Goal: Navigation & Orientation: Find specific page/section

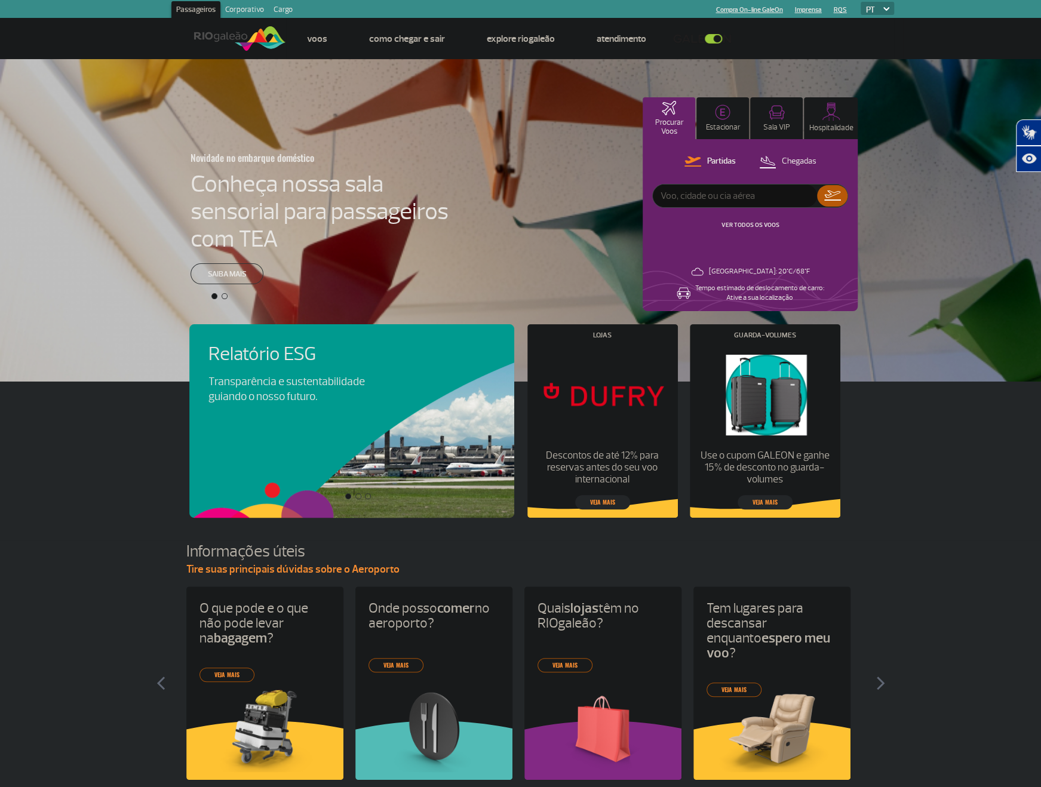
click at [714, 38] on link at bounding box center [705, 38] width 64 height 11
click at [241, 11] on link "Corporativo" at bounding box center [244, 10] width 48 height 19
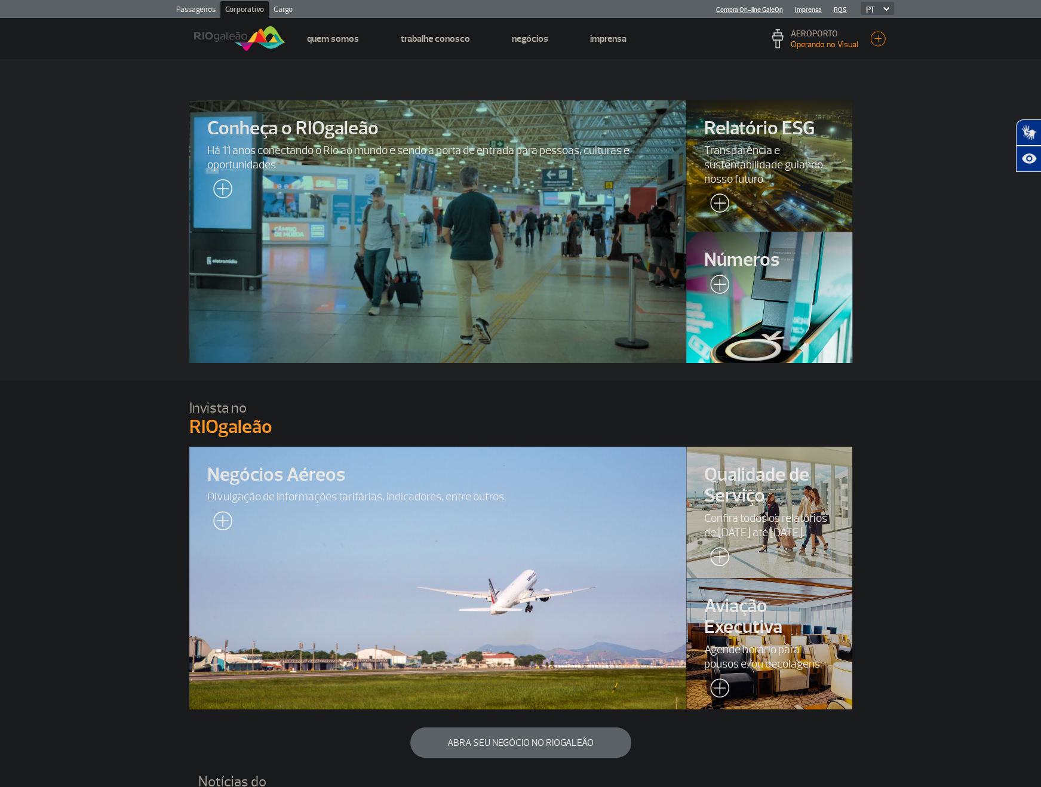
scroll to position [179, 0]
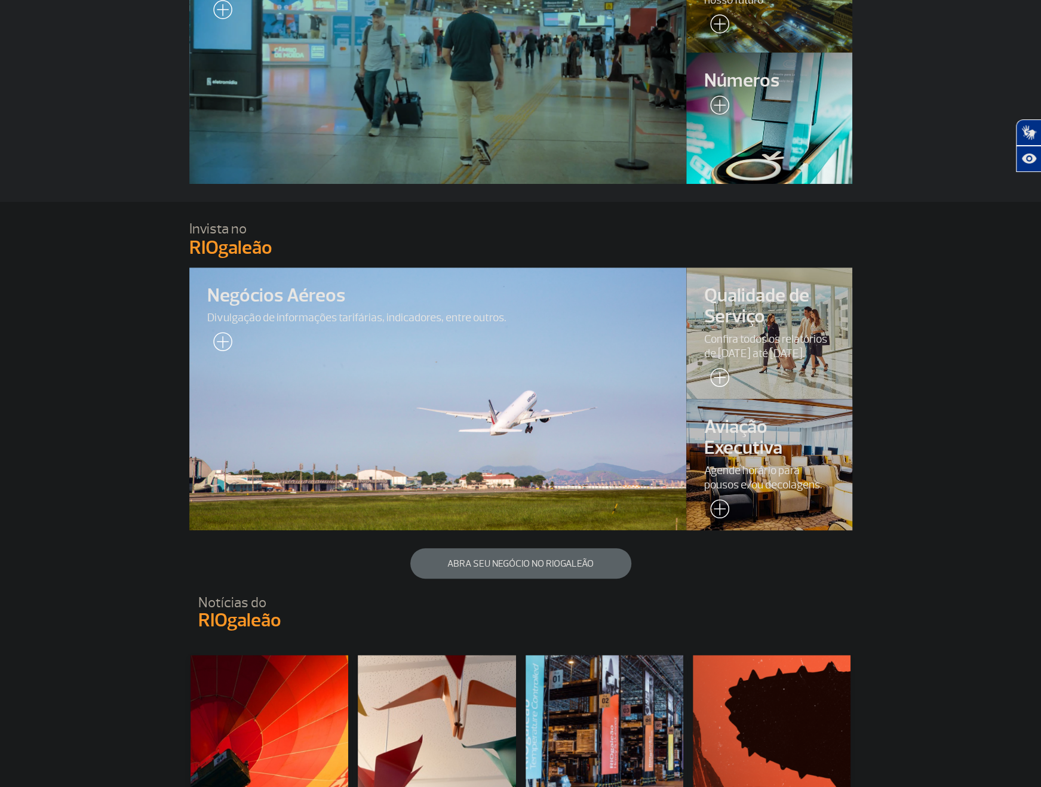
click at [793, 407] on div at bounding box center [768, 465] width 169 height 134
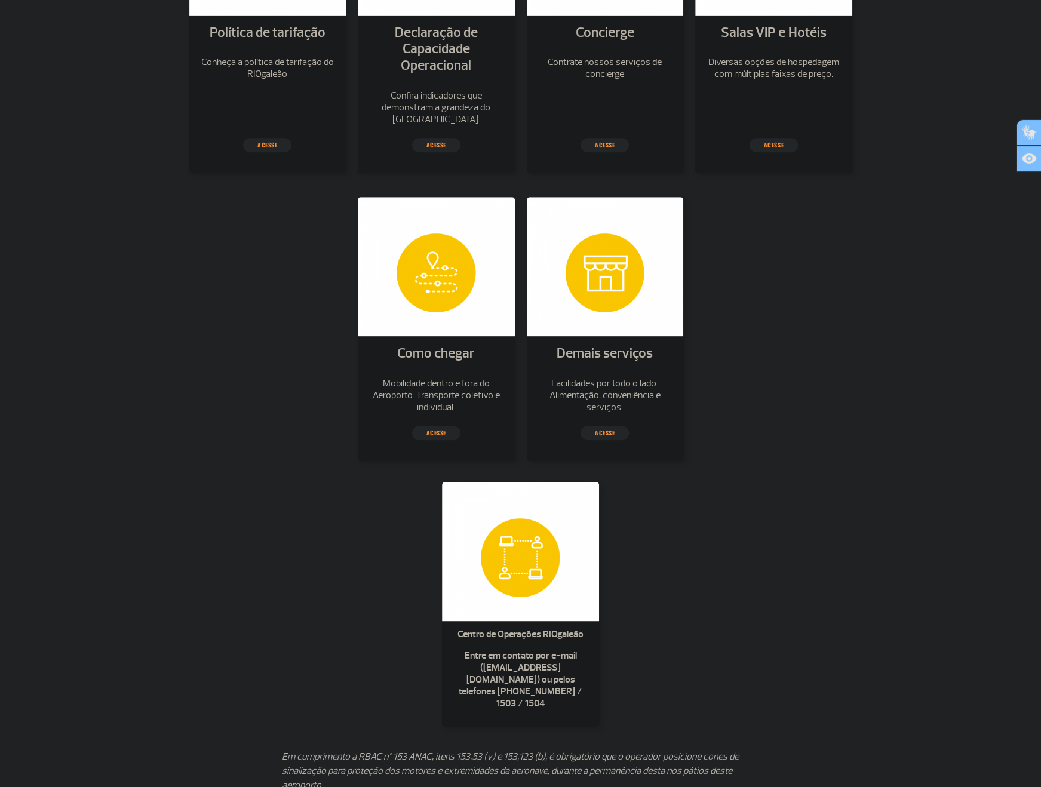
scroll to position [119, 0]
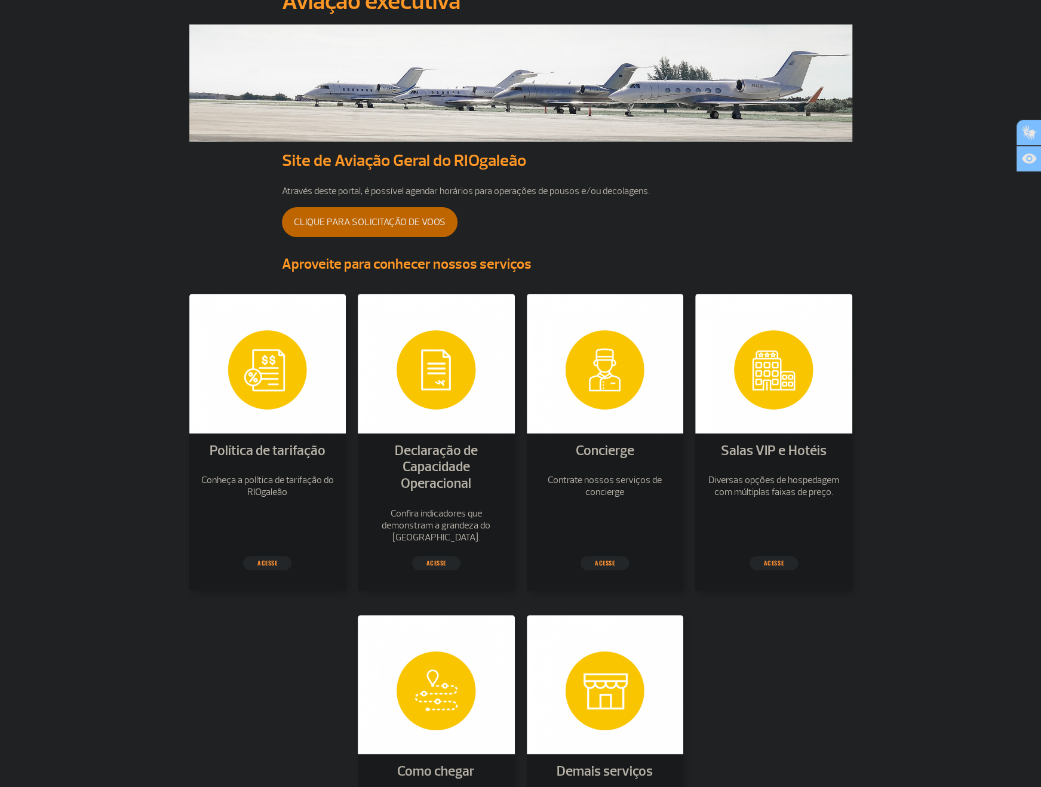
click at [273, 468] on li "Política de tarifação" at bounding box center [268, 455] width 140 height 32
click at [271, 562] on link "acesse" at bounding box center [267, 563] width 48 height 14
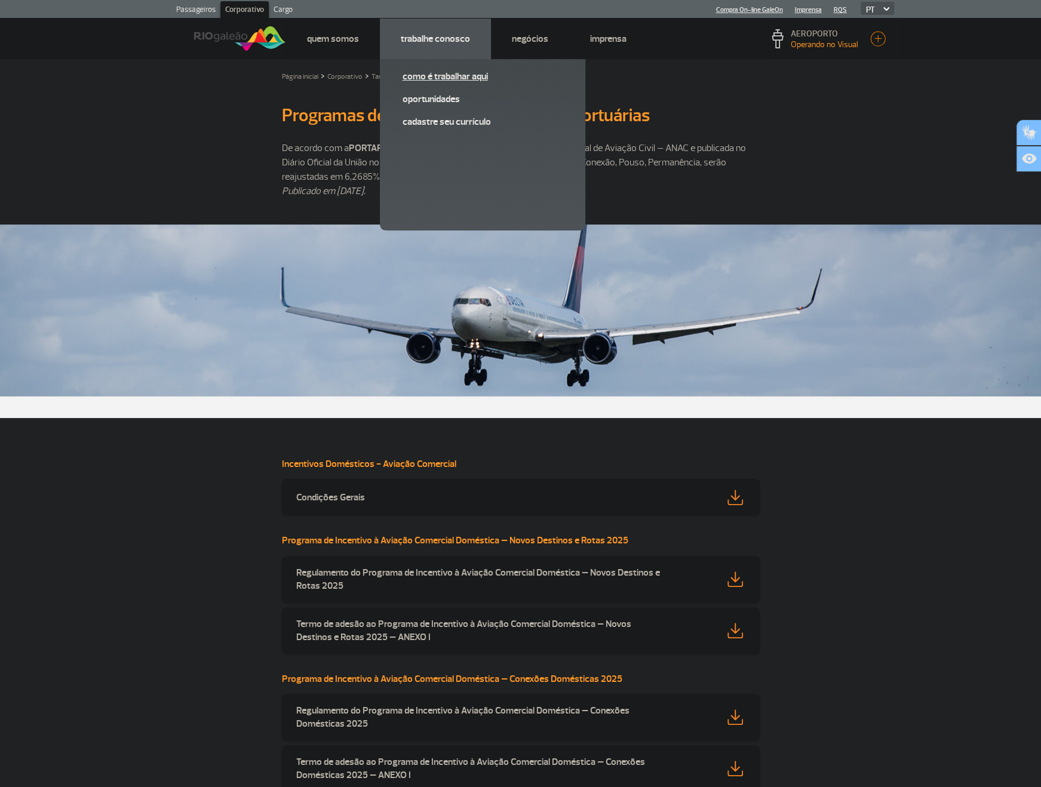
click at [431, 79] on link "Como é trabalhar aqui" at bounding box center [482, 76] width 160 height 13
